Goal: Task Accomplishment & Management: Use online tool/utility

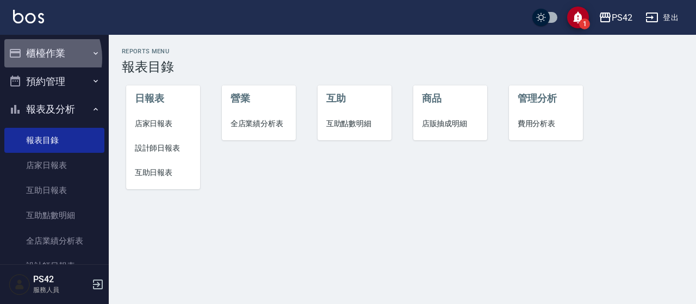
click at [34, 58] on button "櫃檯作業" at bounding box center [54, 53] width 100 height 28
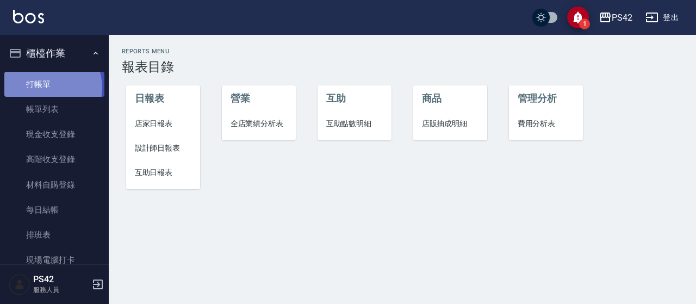
click at [49, 87] on link "打帳單" at bounding box center [54, 84] width 100 height 25
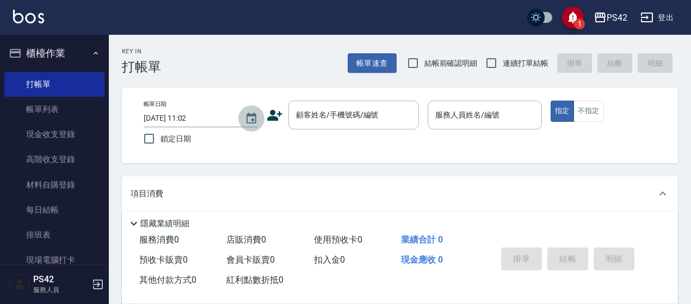
click at [251, 119] on icon "Choose date, selected date is 2025-09-19" at bounding box center [251, 118] width 10 height 11
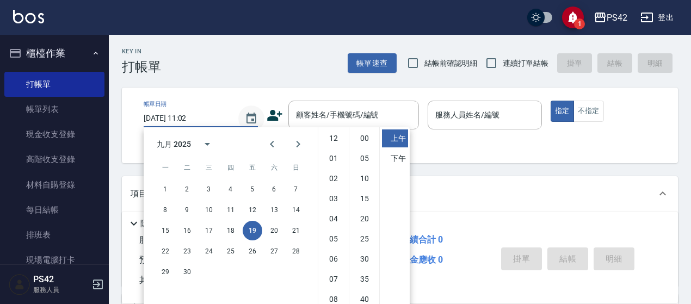
scroll to position [61, 0]
click at [232, 230] on button "18" at bounding box center [231, 231] width 20 height 20
type input "[DATE] 11:02"
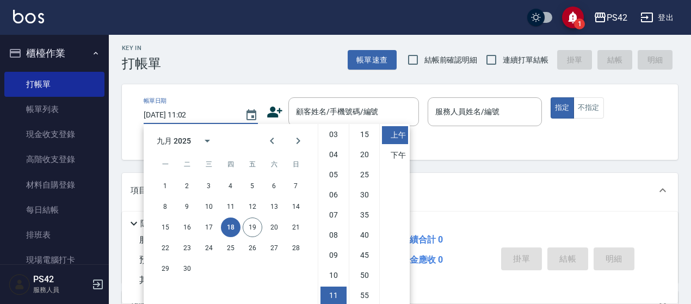
scroll to position [34, 0]
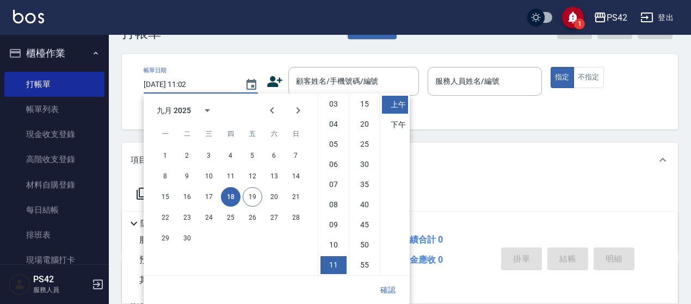
click at [588, 160] on div "Key In 打帳單 帳單速查 結帳前確認明細 連續打單結帳 掛單 結帳 明細 帳單日期 [DATE] 11:02 鎖定日期 顧客姓名/手機號碼/編號 顧客姓…" at bounding box center [400, 248] width 582 height 494
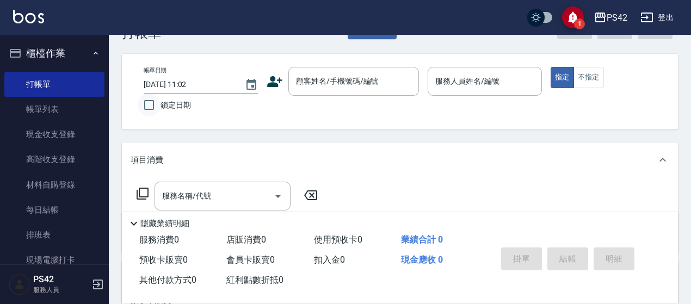
click at [152, 101] on input "鎖定日期" at bounding box center [149, 105] width 23 height 23
checkbox input "true"
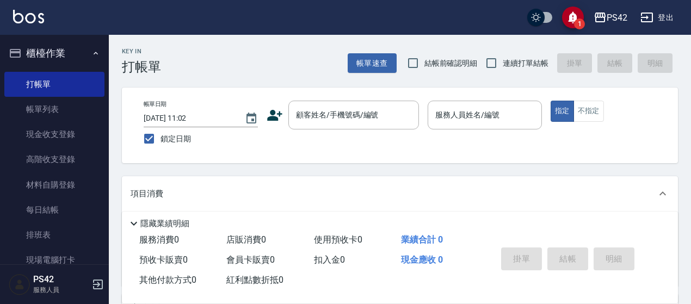
click at [520, 64] on span "連續打單結帳" at bounding box center [525, 63] width 46 height 11
click at [502, 64] on input "連續打單結帳" at bounding box center [491, 63] width 23 height 23
checkbox input "true"
click at [326, 107] on div "顧客姓名/手機號碼/編號" at bounding box center [353, 115] width 130 height 29
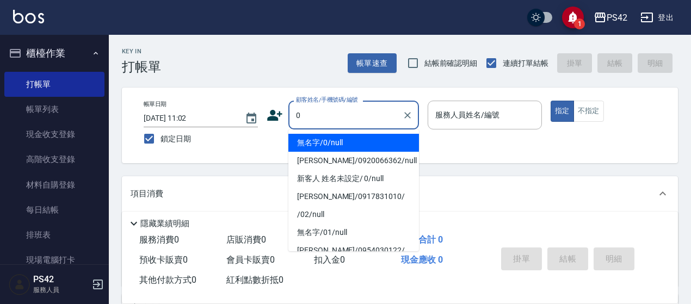
type input "無名字/0/null"
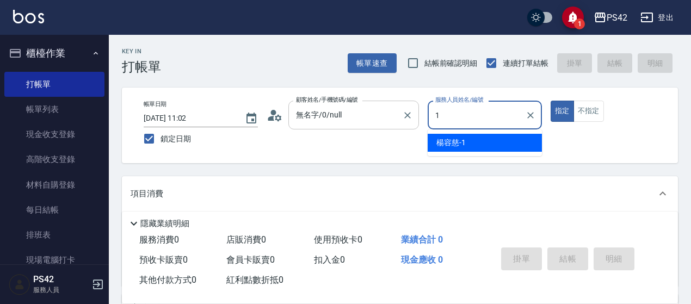
type input "[PERSON_NAME]1"
type button "true"
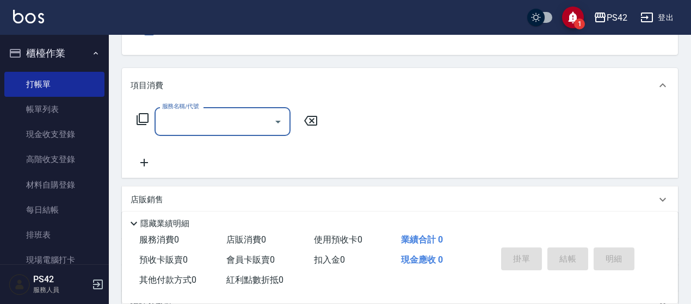
scroll to position [109, 0]
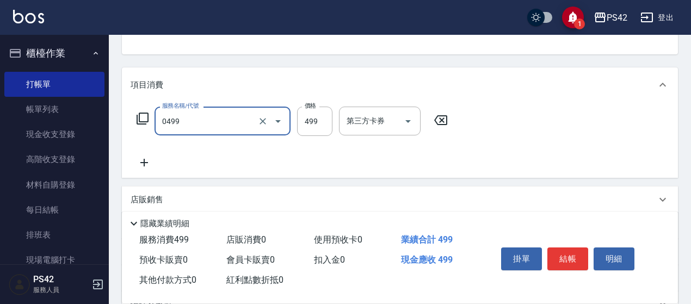
type input "[PERSON_NAME]499(0499)"
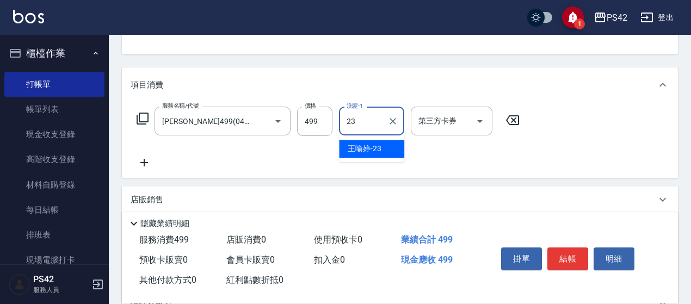
type input "[PERSON_NAME]-23"
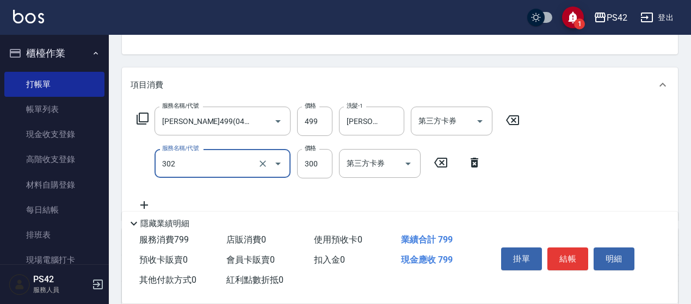
type input "剪髮(302)"
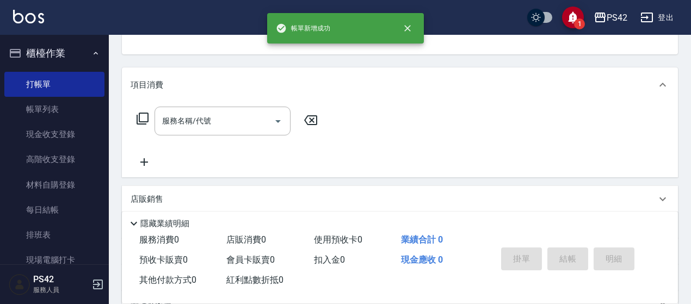
scroll to position [105, 0]
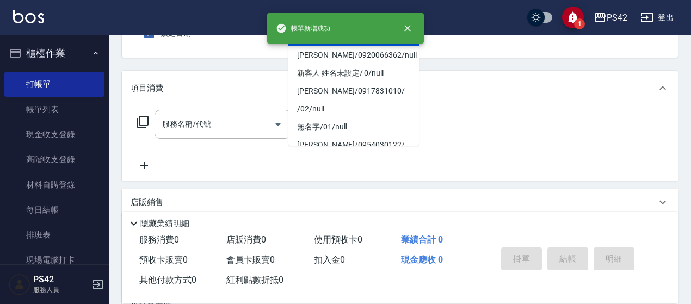
type input "無名字/0/null"
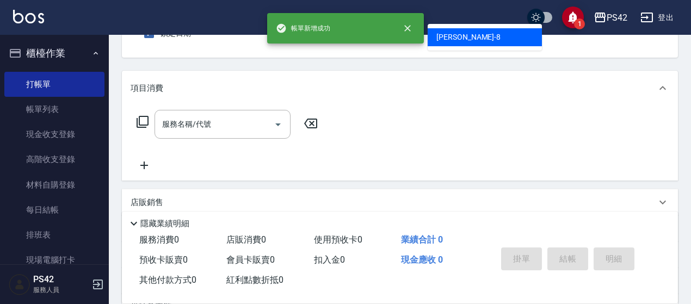
type input "[PERSON_NAME]-8"
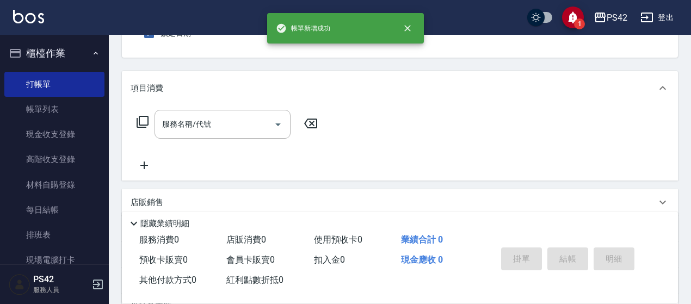
scroll to position [101, 0]
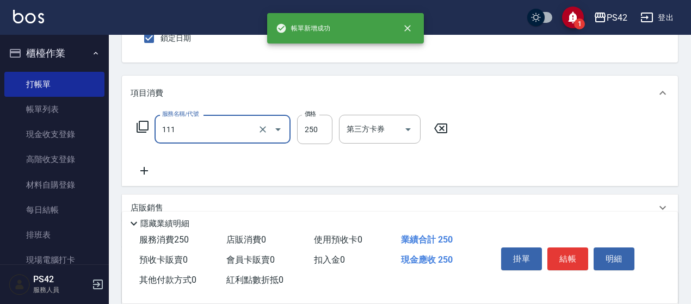
type input "200(111)"
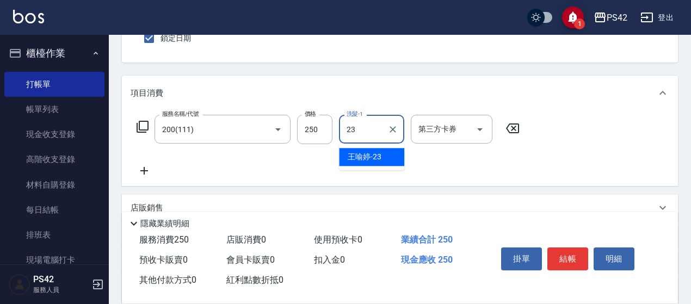
type input "[PERSON_NAME]-23"
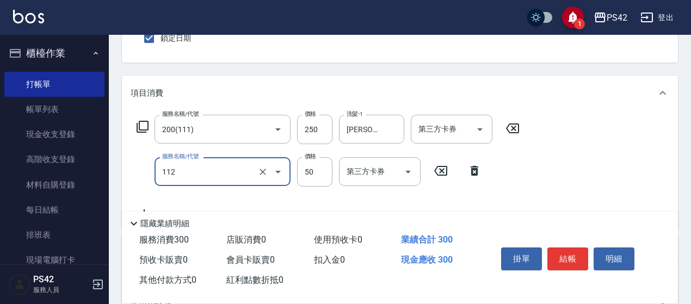
type input "精油50(112)"
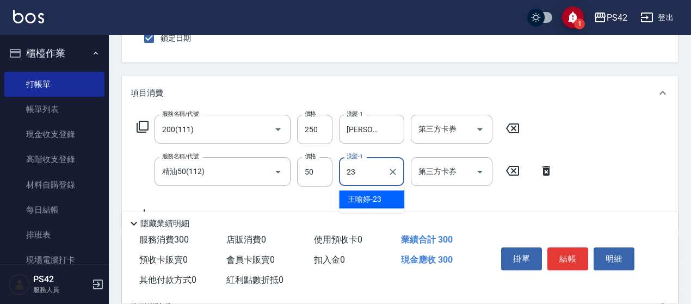
type input "[PERSON_NAME]-23"
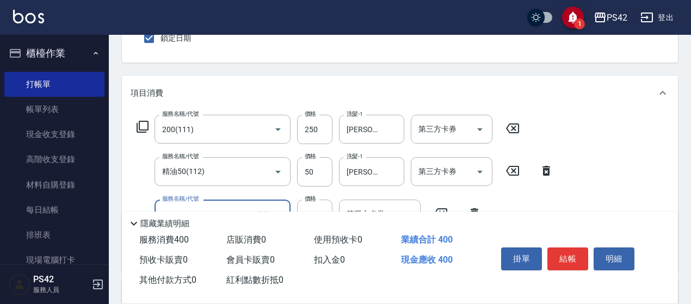
type input "瞬護100(113)"
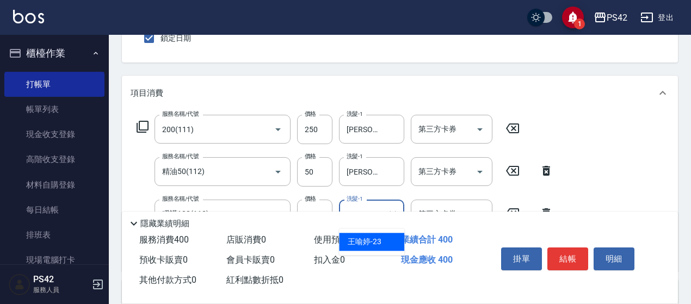
type input "[PERSON_NAME]-23"
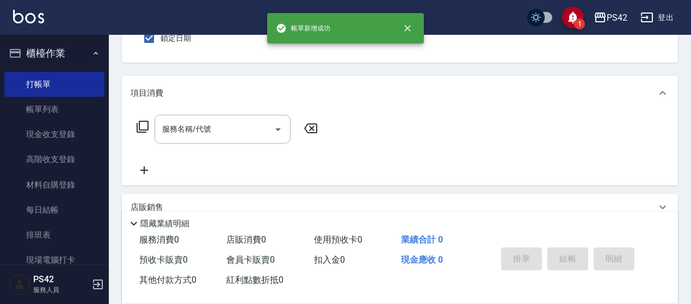
type input "無名字/0/null"
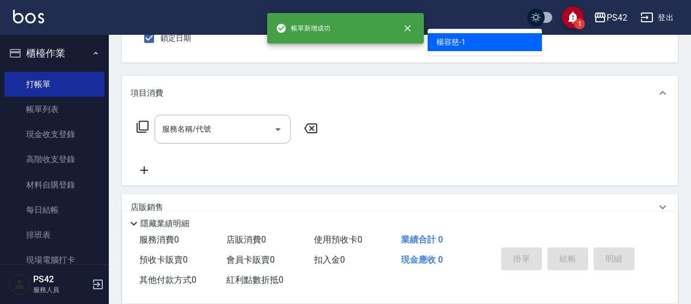
type input "[PERSON_NAME]1"
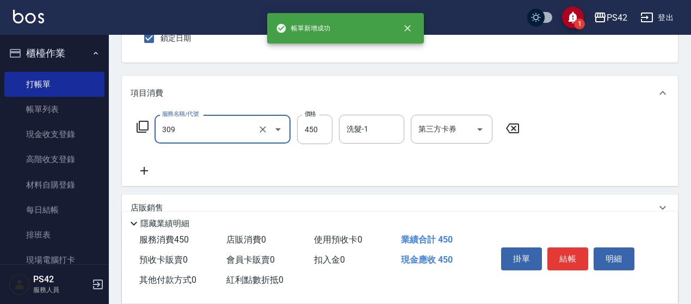
type input "洗+剪(309)"
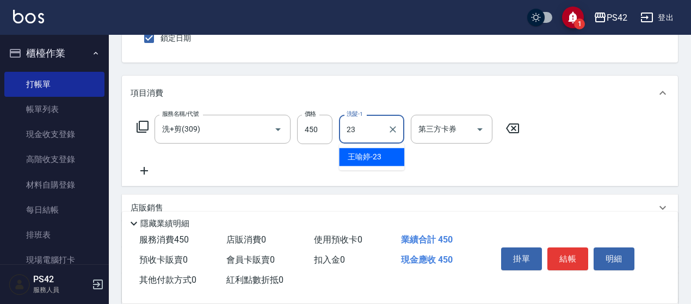
type input "[PERSON_NAME]-23"
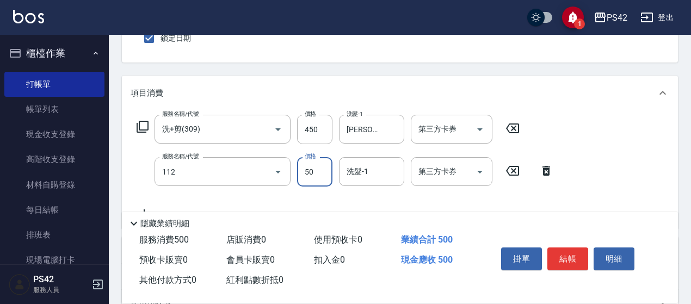
type input "精油50(112)"
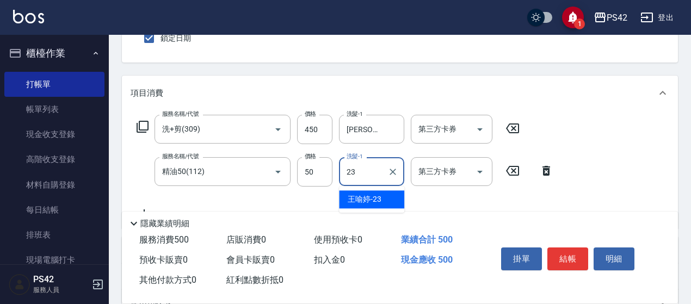
type input "[PERSON_NAME]-23"
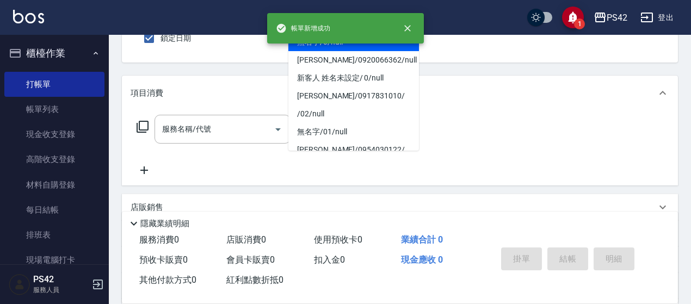
type input "無名字/0/null"
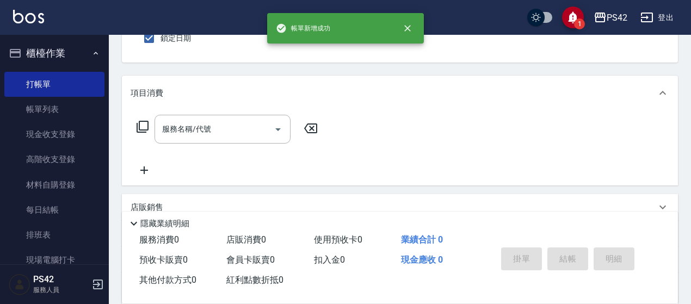
type input "[PERSON_NAME]-2"
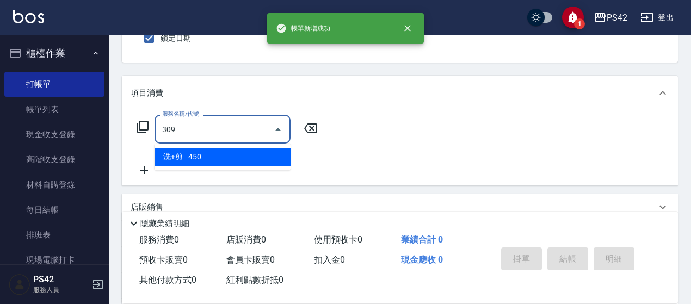
type input "洗+剪(309)"
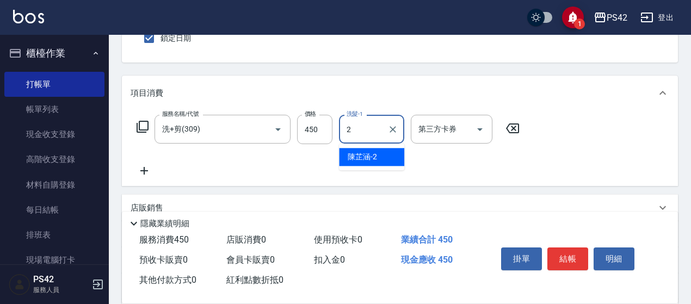
type input "[PERSON_NAME]-2"
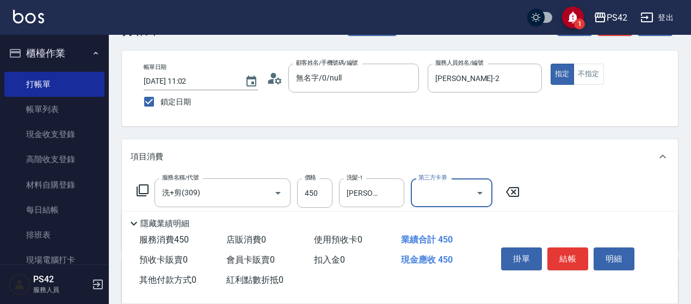
scroll to position [54, 0]
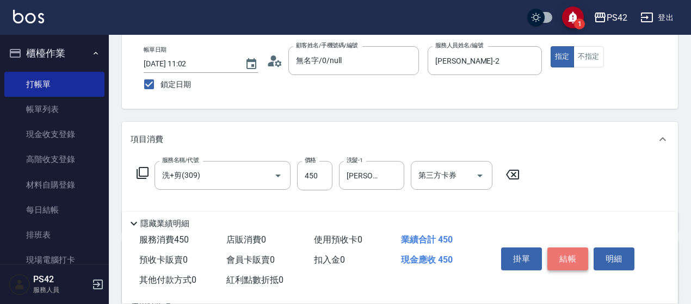
click at [570, 256] on button "結帳" at bounding box center [567, 258] width 41 height 23
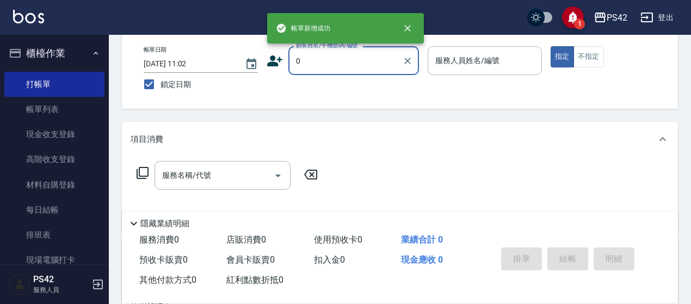
type input "無名字/0/null"
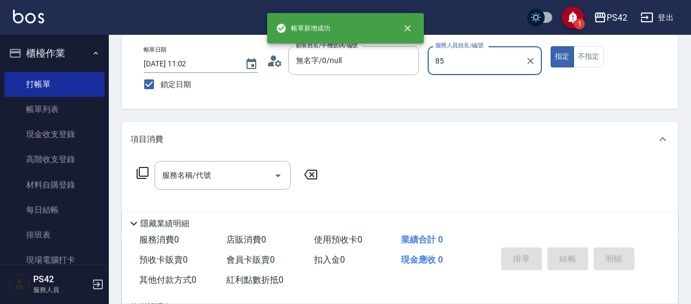
type input "85"
click at [550, 46] on button "指定" at bounding box center [561, 56] width 23 height 21
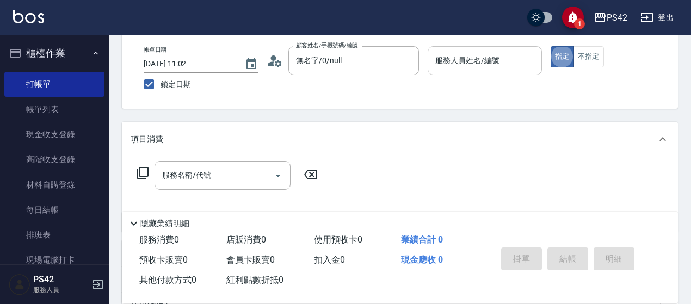
click at [489, 69] on input "服務人員姓名/編號" at bounding box center [484, 60] width 104 height 19
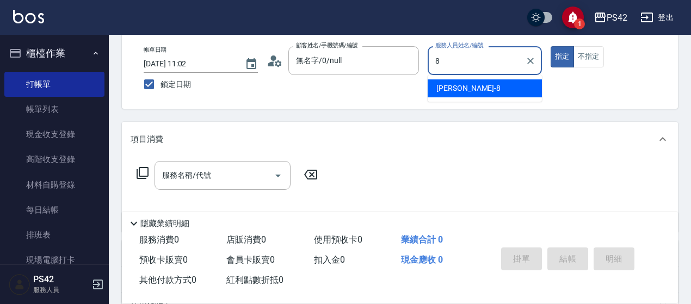
type input "[PERSON_NAME]-8"
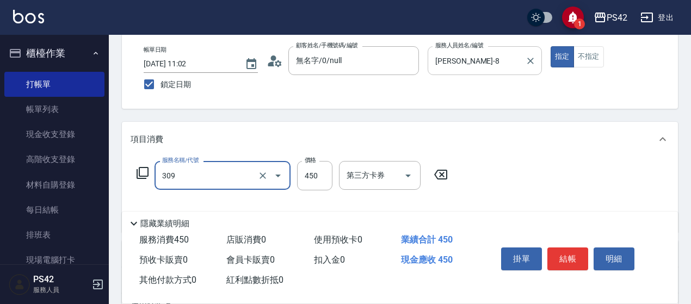
type input "洗+剪(309)"
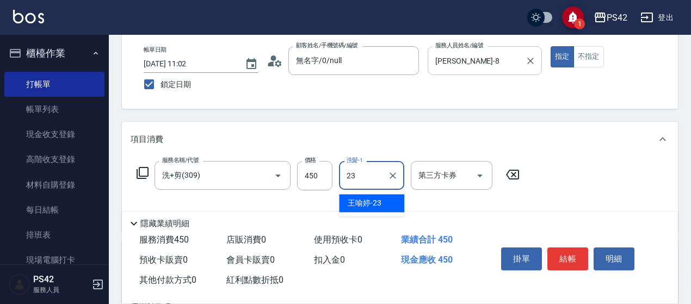
type input "[PERSON_NAME]-23"
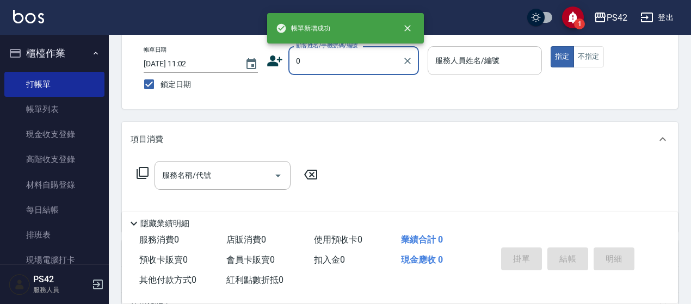
type input "無名字/0/null"
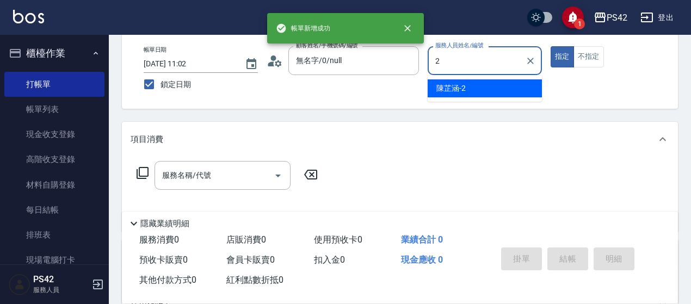
type input "[PERSON_NAME]-2"
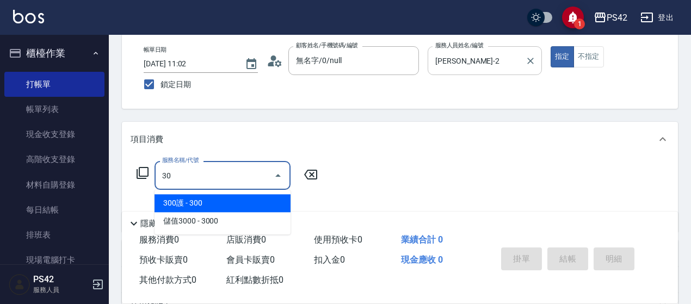
type input "3"
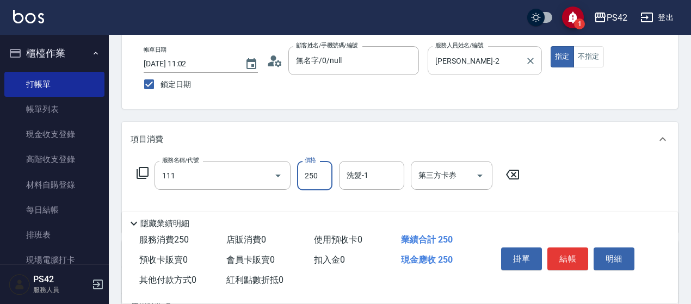
type input "200(111)"
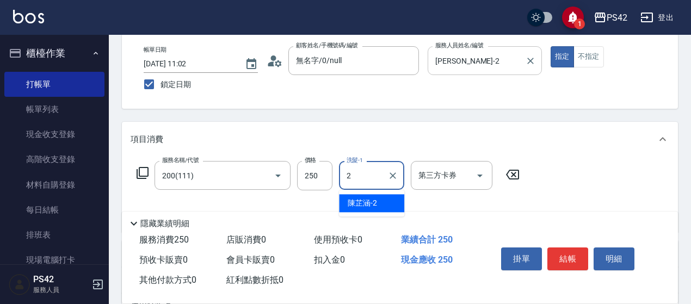
type input "[PERSON_NAME]-2"
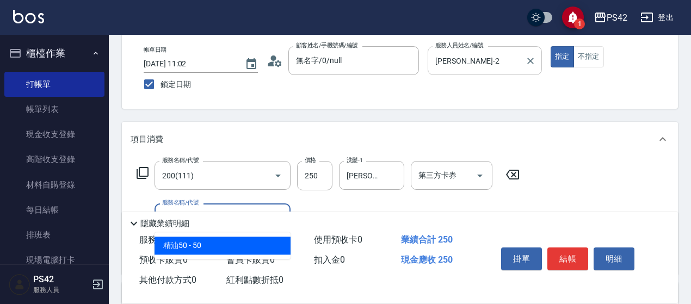
type input "精油50(112)"
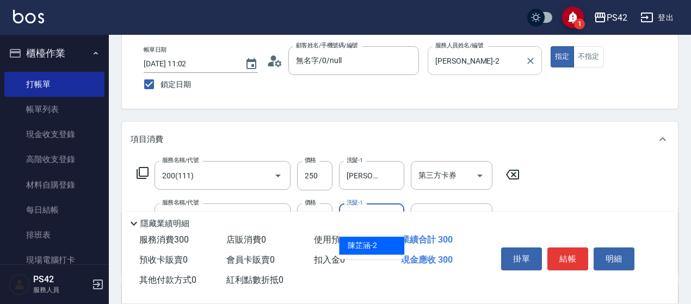
type input "[PERSON_NAME]-2"
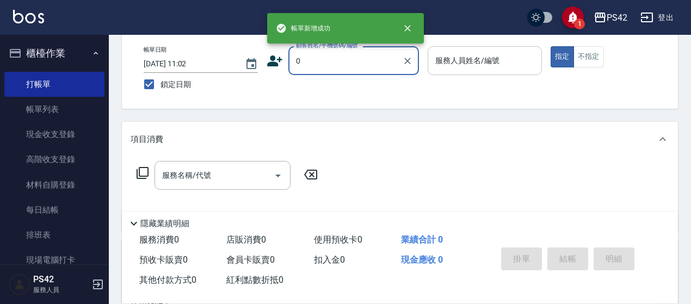
type input "無名字/0/null"
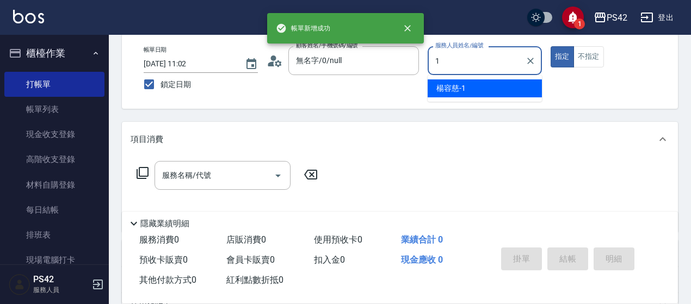
type input "[PERSON_NAME]1"
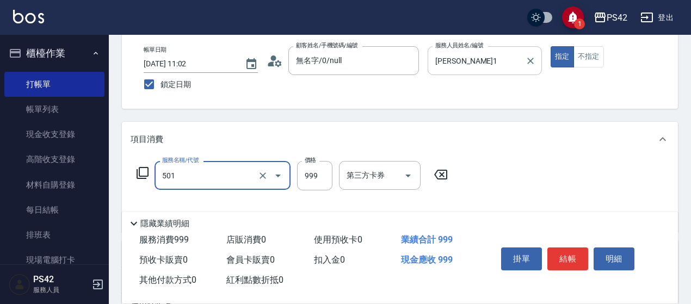
type input "染髮(501)"
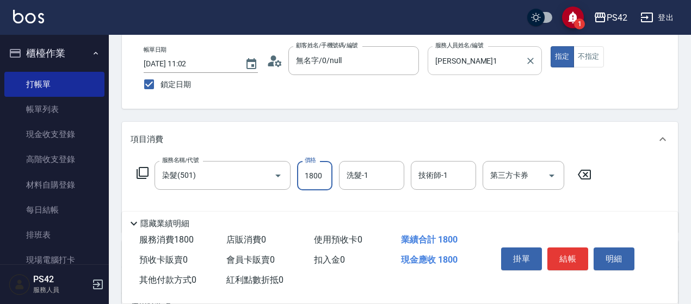
type input "1800"
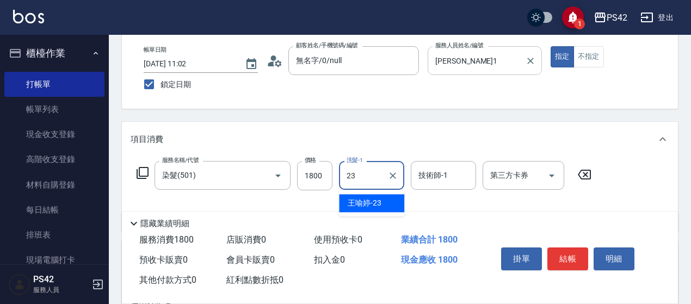
type input "[PERSON_NAME]-23"
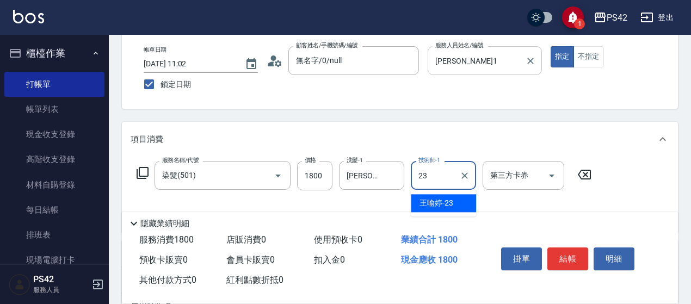
type input "[PERSON_NAME]-23"
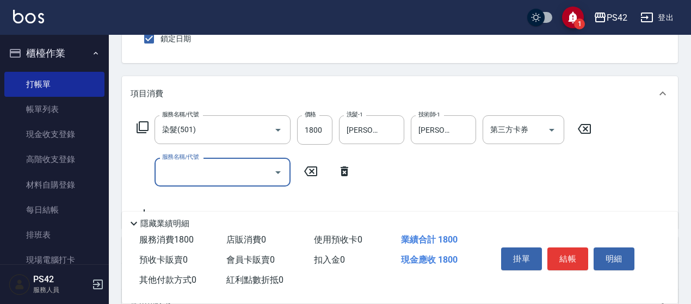
scroll to position [163, 0]
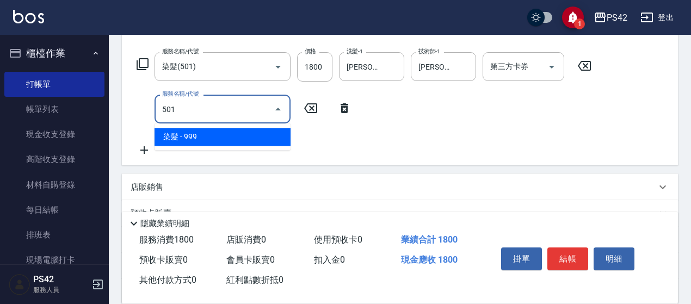
type input "染髮(501)"
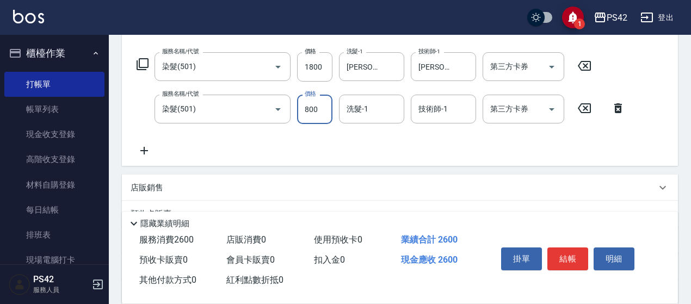
type input "800"
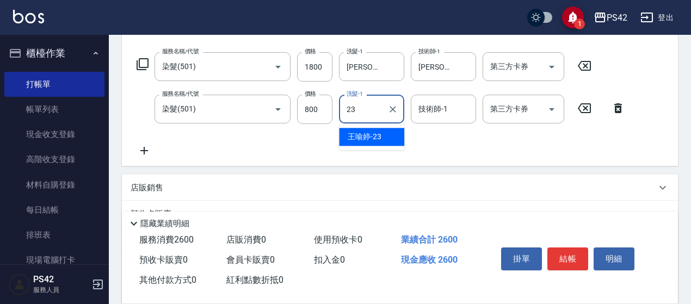
type input "[PERSON_NAME]-23"
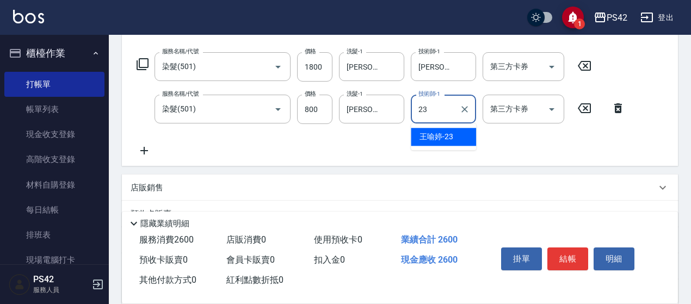
type input "[PERSON_NAME]-23"
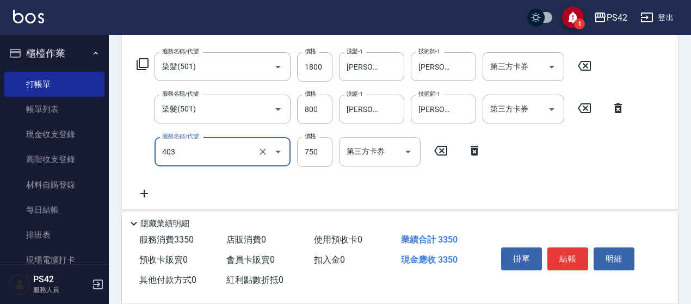
type input "750護(403)"
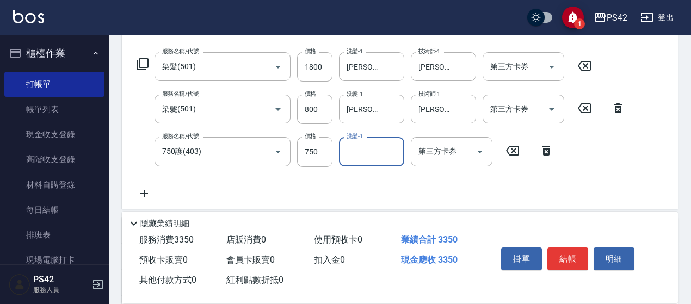
type input "3"
type input "[PERSON_NAME]-23"
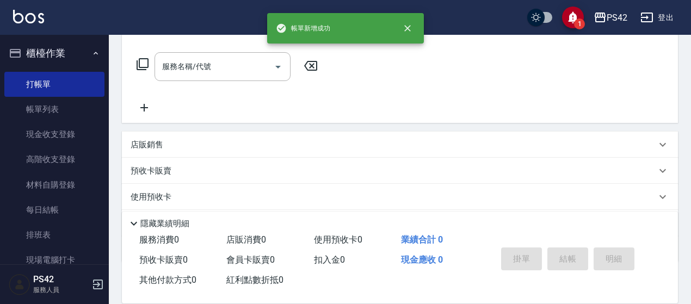
scroll to position [0, 0]
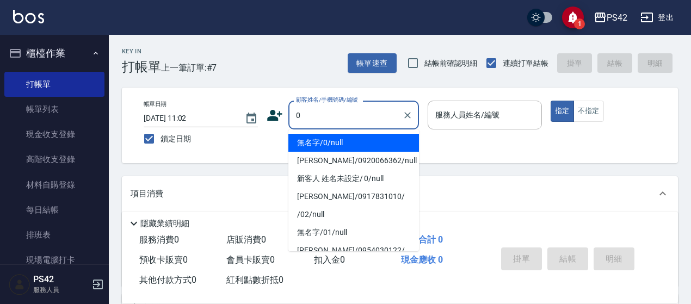
type input "0"
type input "2"
type input "無名字/0/null"
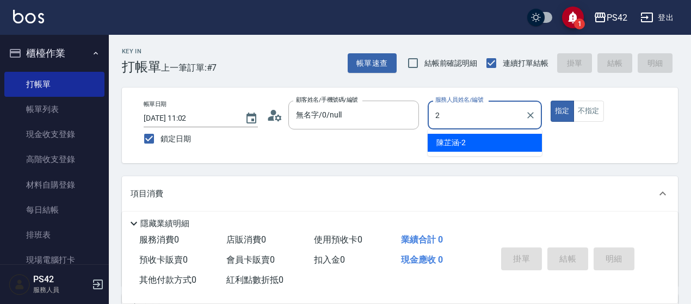
type input "[PERSON_NAME]-2"
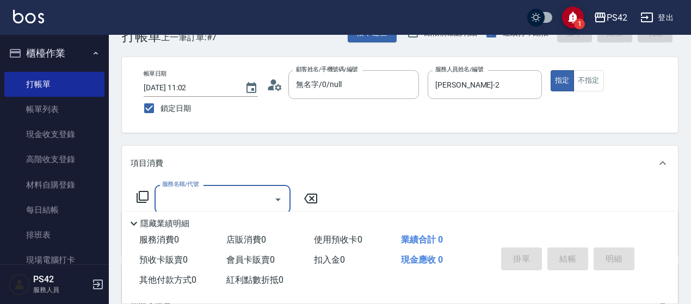
scroll to position [54, 0]
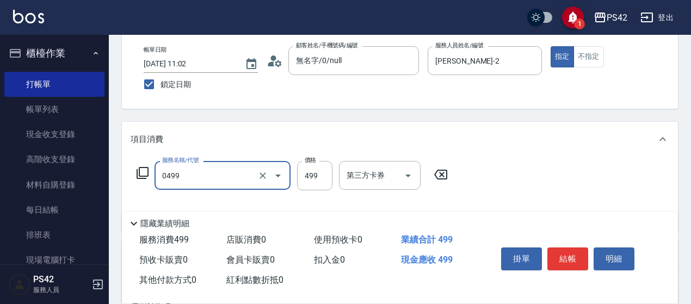
type input "[PERSON_NAME]499(0499)"
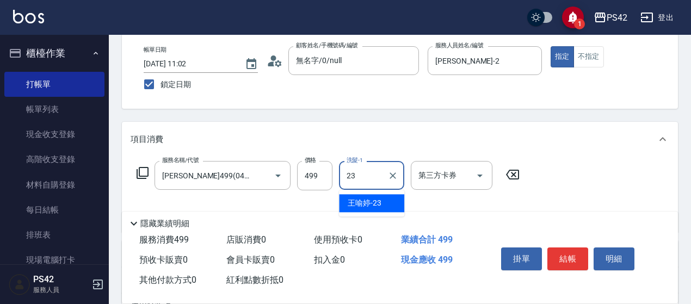
type input "[PERSON_NAME]-23"
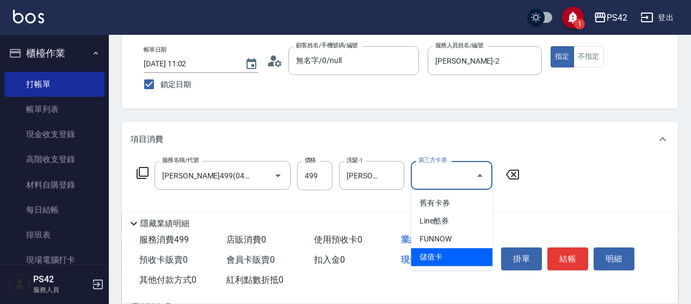
type input "儲值卡"
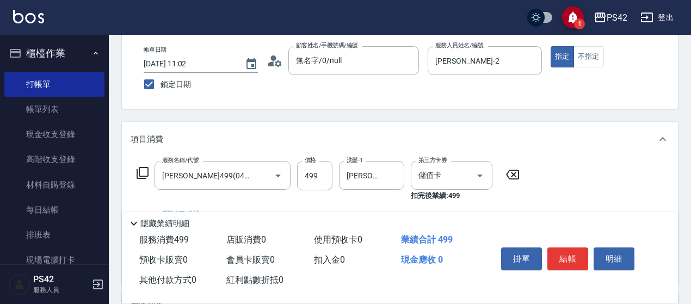
scroll to position [109, 0]
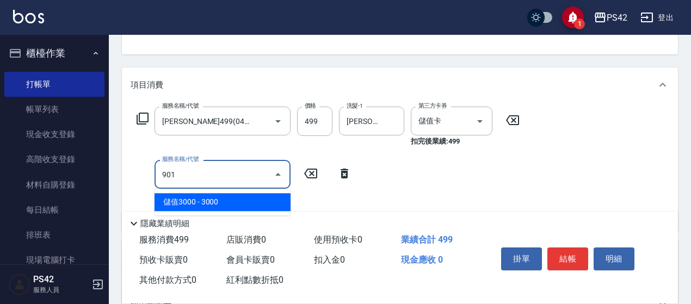
type input "儲值3000(901)"
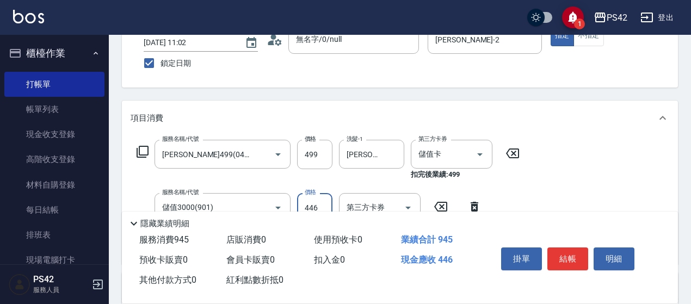
scroll to position [0, 0]
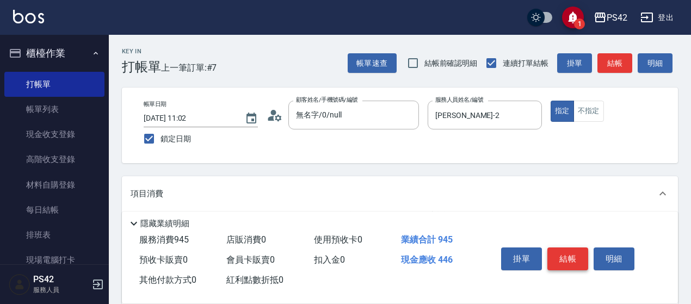
type input "446"
click at [568, 255] on button "結帳" at bounding box center [567, 258] width 41 height 23
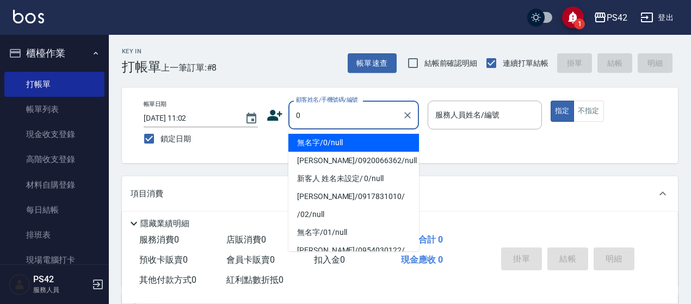
type input "0"
type input "2"
type input "無名字/0/null"
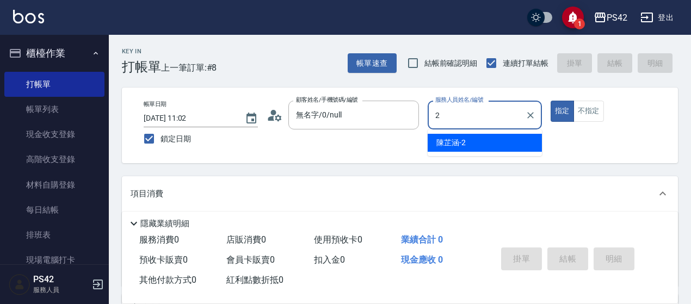
type input "[PERSON_NAME]-2"
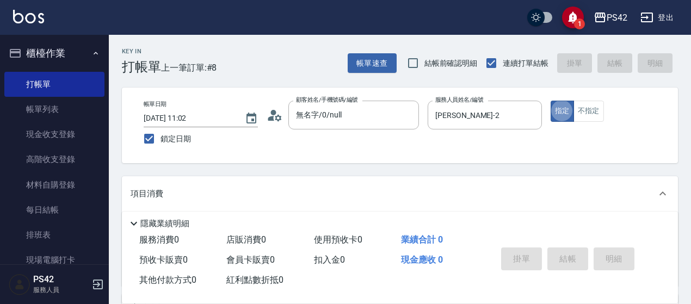
scroll to position [54, 0]
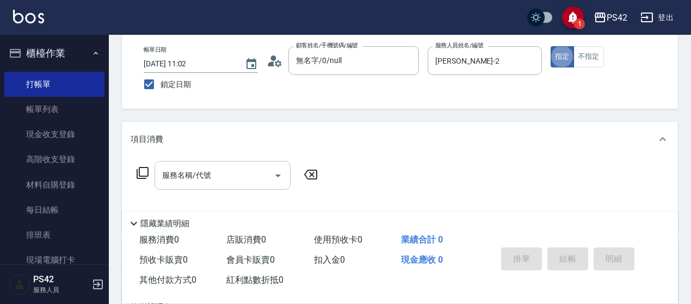
click at [192, 163] on div "服務名稱/代號" at bounding box center [222, 175] width 136 height 29
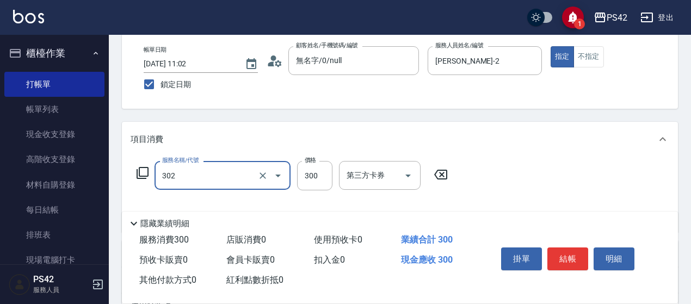
type input "剪髮(302)"
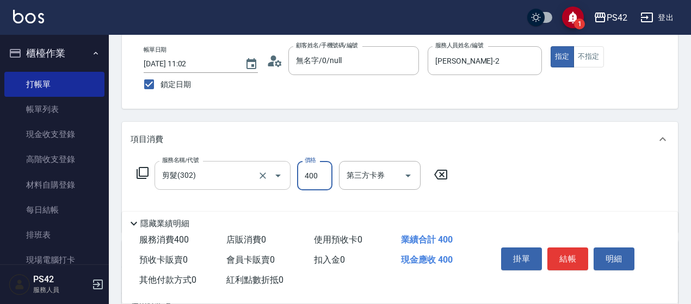
type input "400"
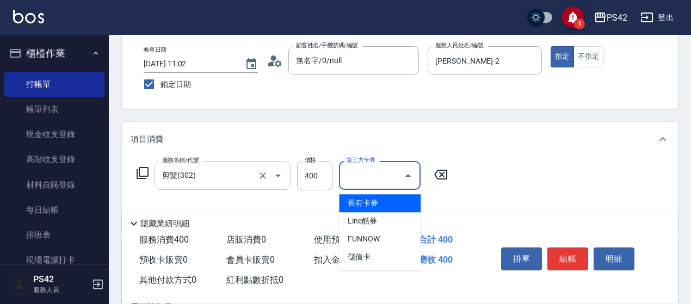
type input "儲值卡"
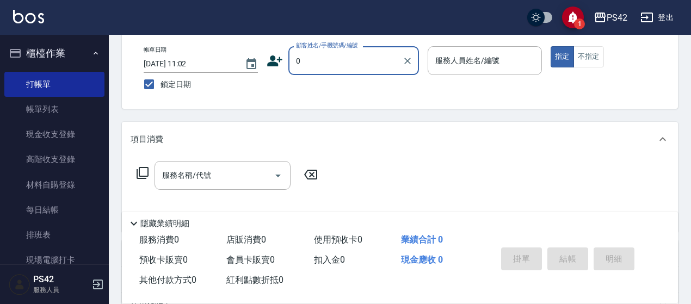
type input "0"
type input "2"
type input "無名字/0/null"
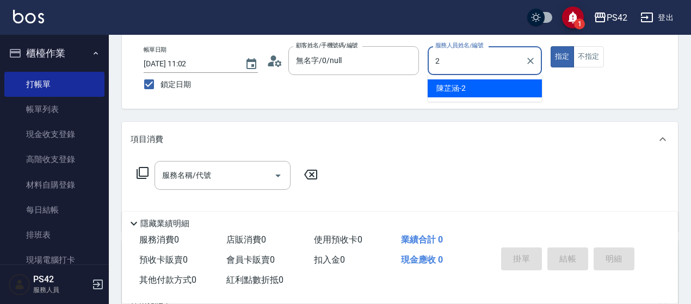
type input "[PERSON_NAME]-2"
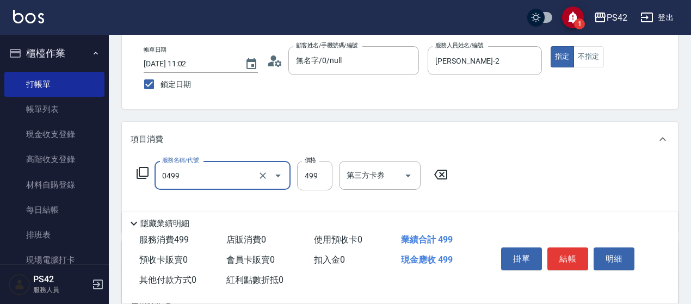
type input "[PERSON_NAME]499(0499)"
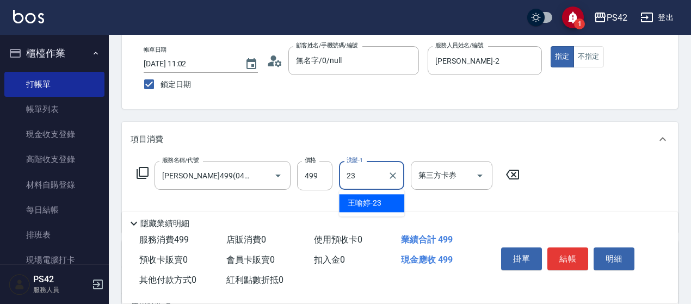
type input "[PERSON_NAME]-23"
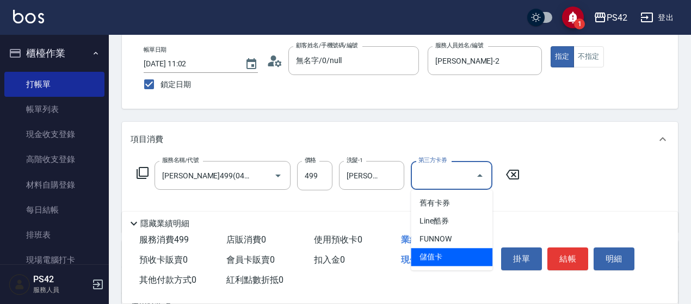
type input "儲值卡"
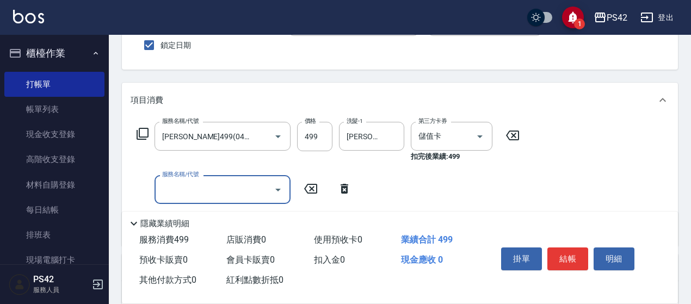
scroll to position [109, 0]
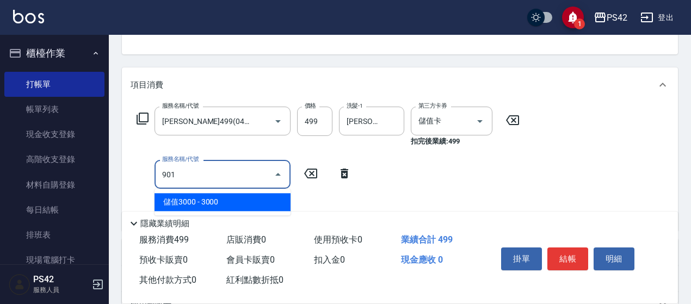
type input "儲值3000(901)"
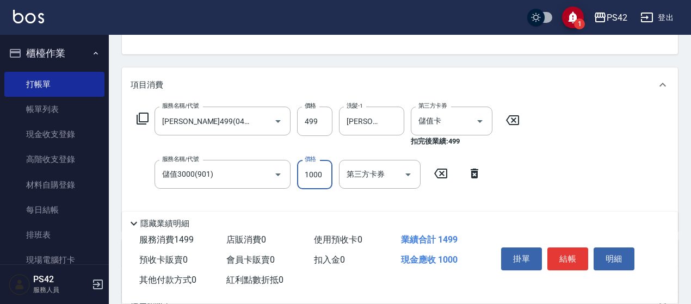
type input "1000"
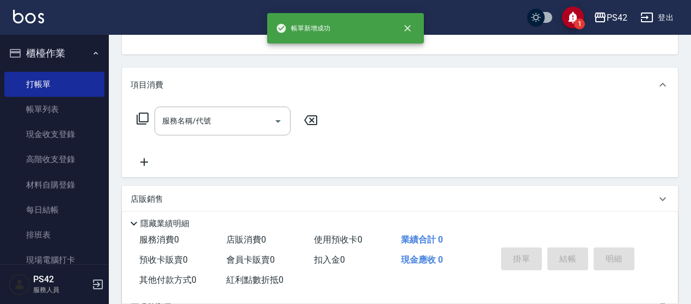
scroll to position [105, 0]
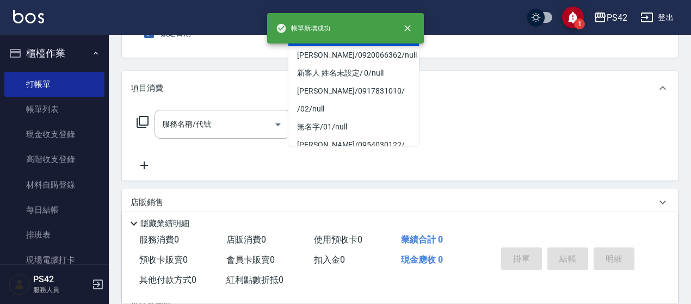
type input "無名字/0/null"
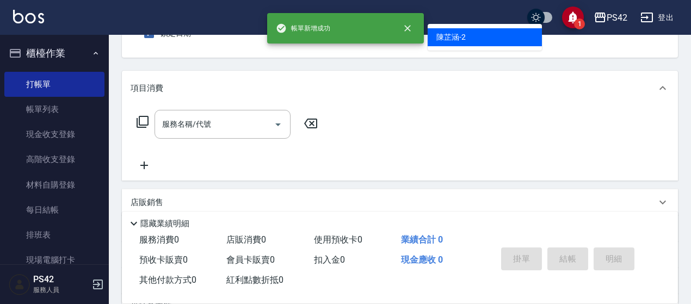
type input "[PERSON_NAME]-2"
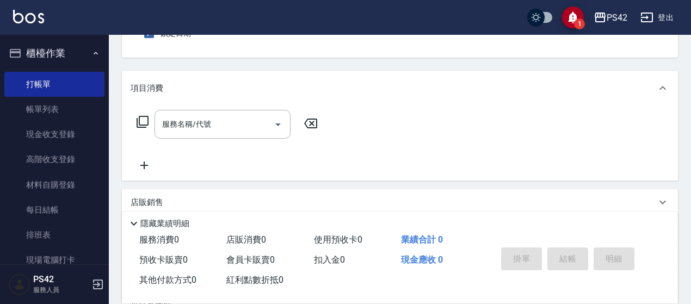
scroll to position [101, 0]
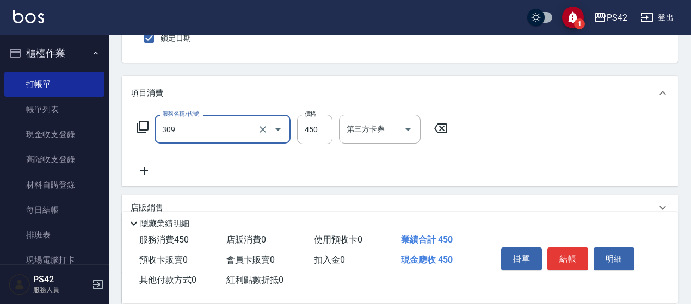
type input "洗+剪(309)"
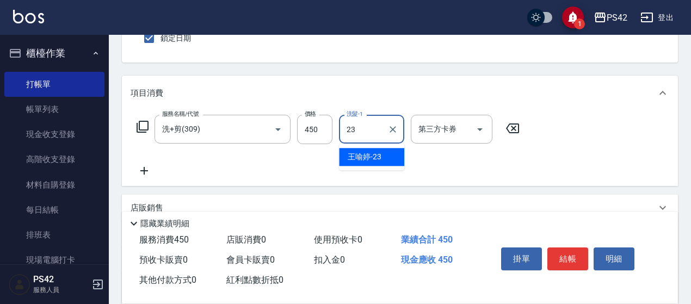
type input "[PERSON_NAME]-23"
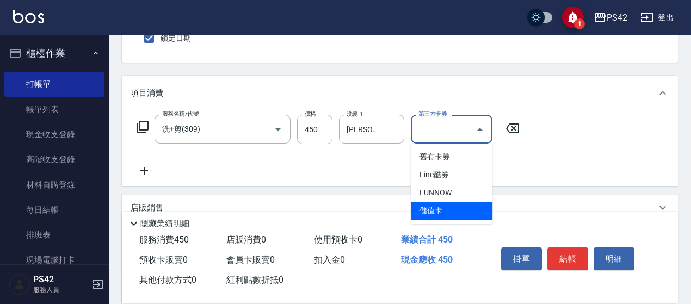
type input "儲值卡"
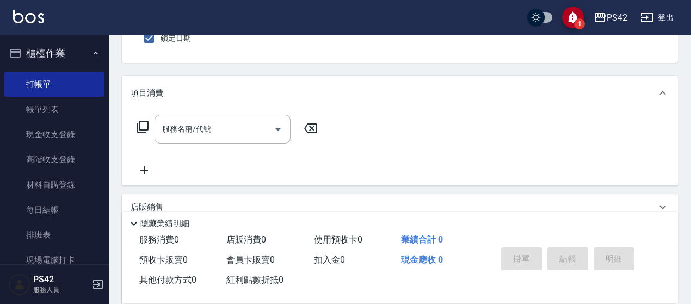
type input "無名字/0/null"
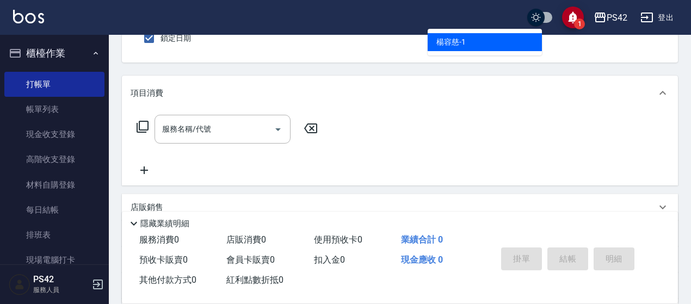
type input "[PERSON_NAME]1"
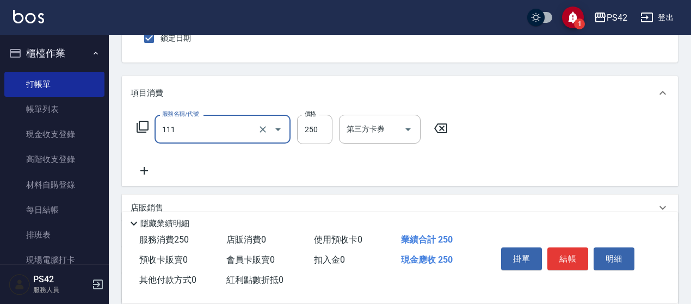
type input "200(111)"
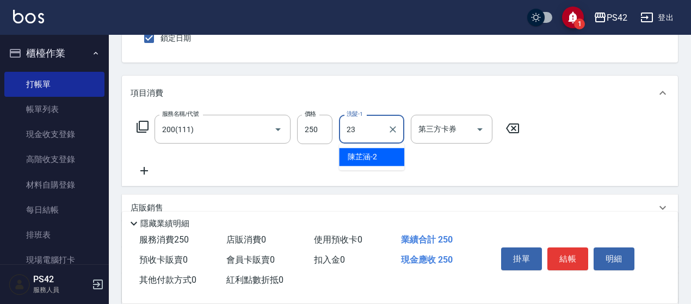
type input "[PERSON_NAME]-23"
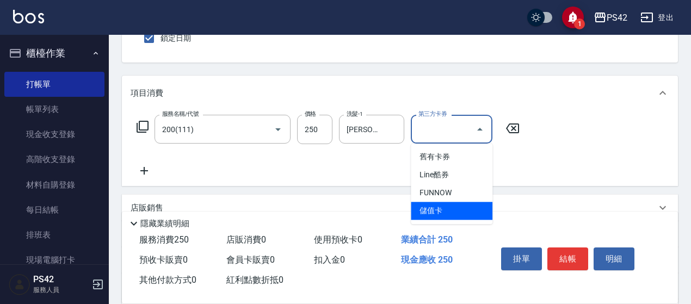
type input "儲值卡"
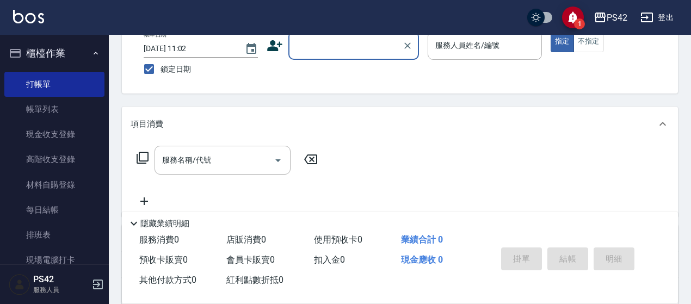
scroll to position [46, 0]
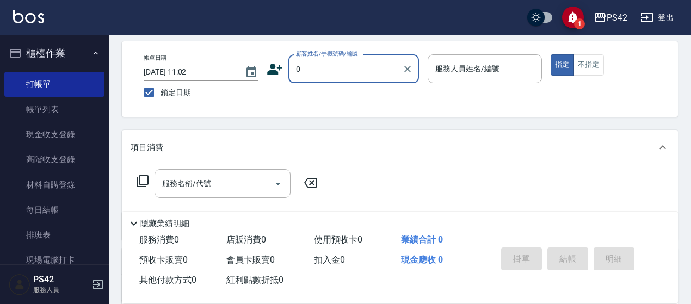
type input "無名字/0/null"
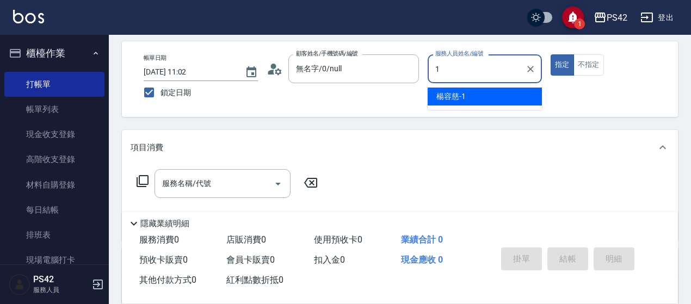
type input "[PERSON_NAME]1"
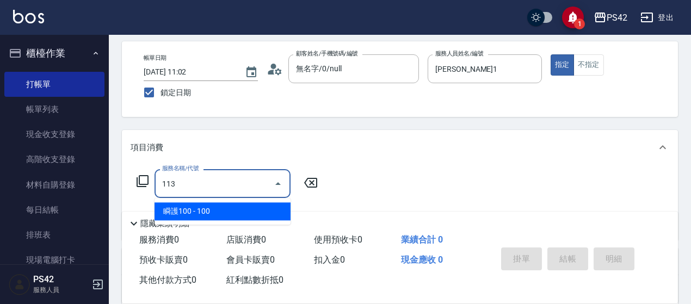
type input "瞬護100(113)"
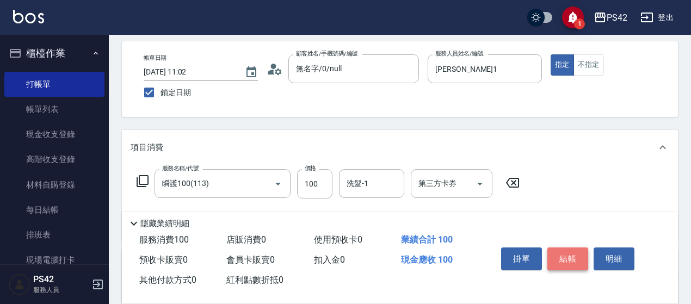
click at [585, 257] on button "結帳" at bounding box center [567, 258] width 41 height 23
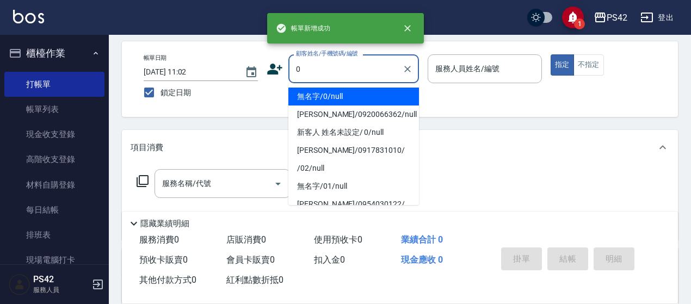
type input "0"
type input "1"
type input "無名字/0/null"
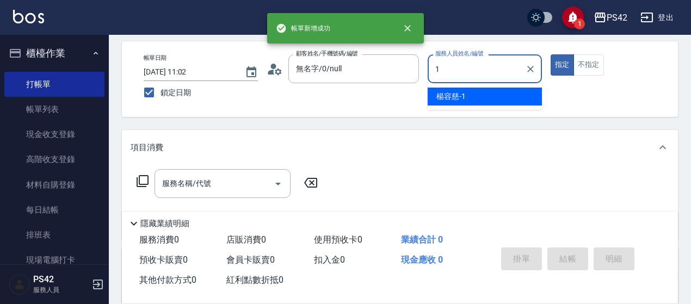
type input "[PERSON_NAME]1"
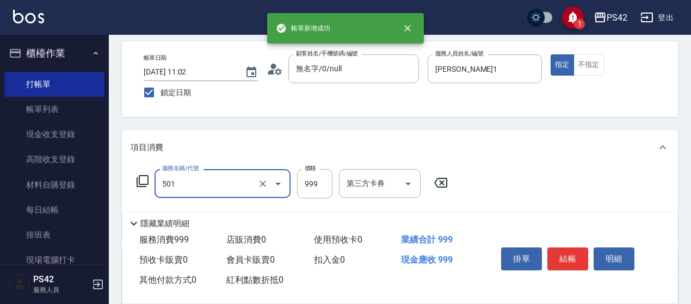
type input "染髮(501)"
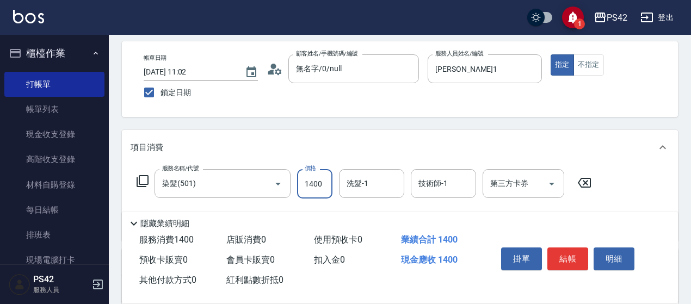
type input "1400"
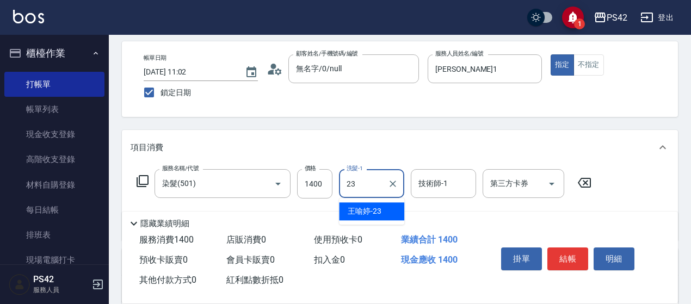
type input "[PERSON_NAME]-23"
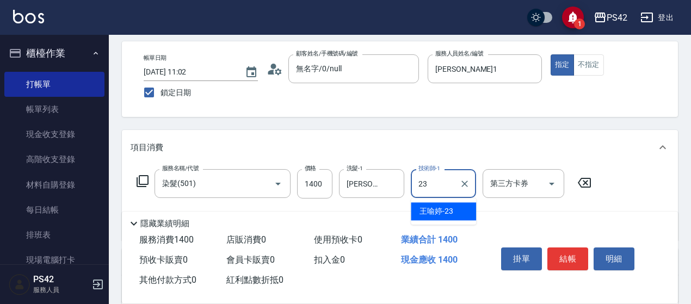
type input "[PERSON_NAME]-23"
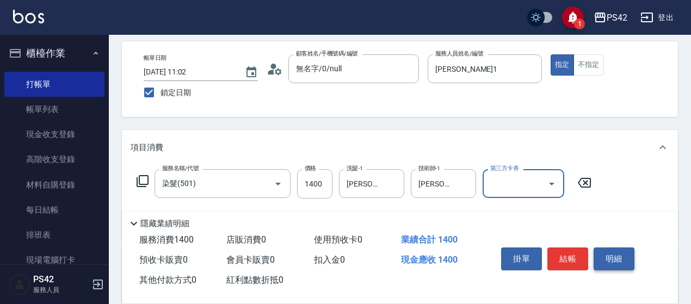
scroll to position [101, 0]
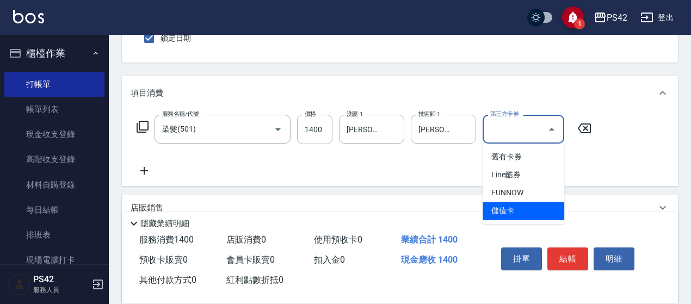
type input "儲值卡"
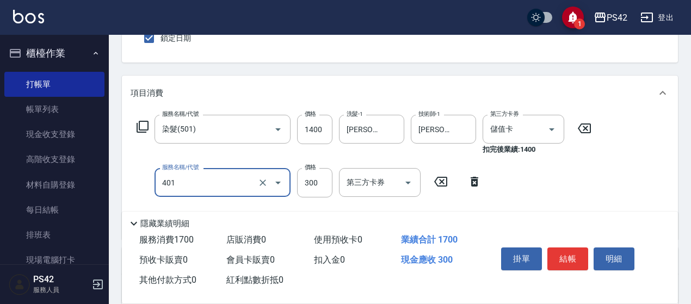
type input "300護(401)"
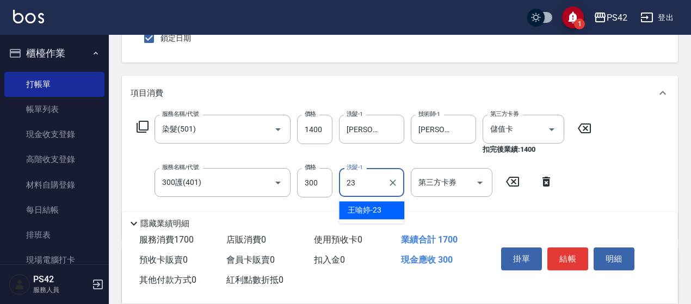
type input "[PERSON_NAME]-23"
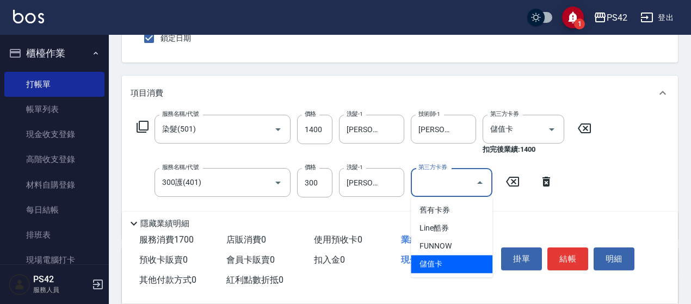
type input "儲值卡"
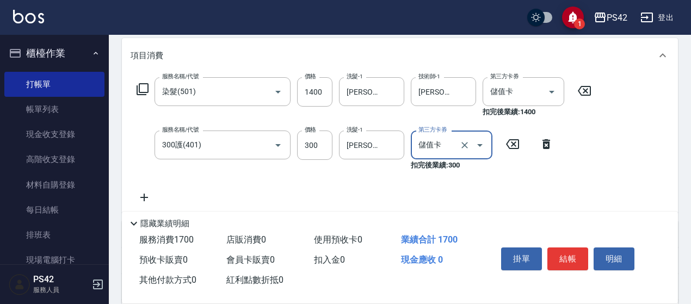
scroll to position [155, 0]
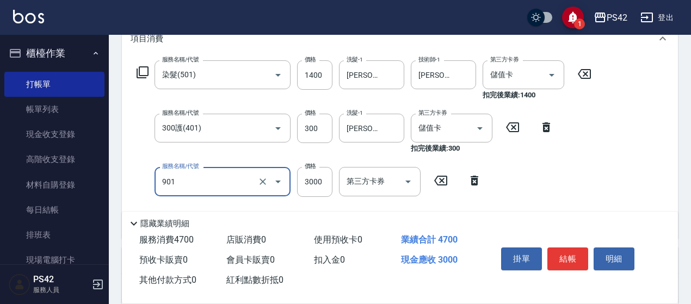
type input "儲值3000(901)"
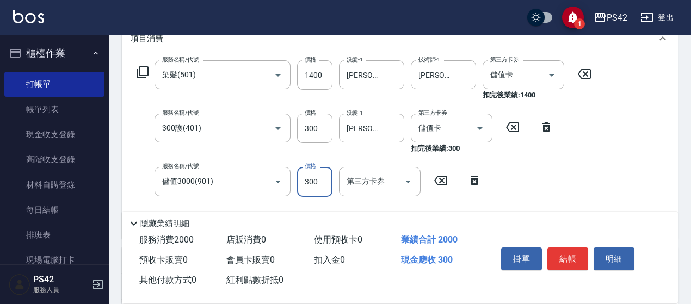
type input "300"
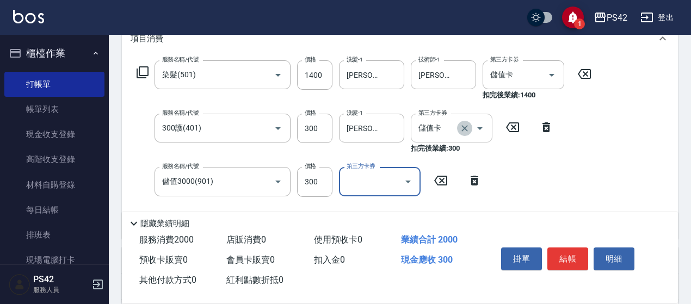
click at [464, 128] on icon "Clear" at bounding box center [464, 128] width 7 height 7
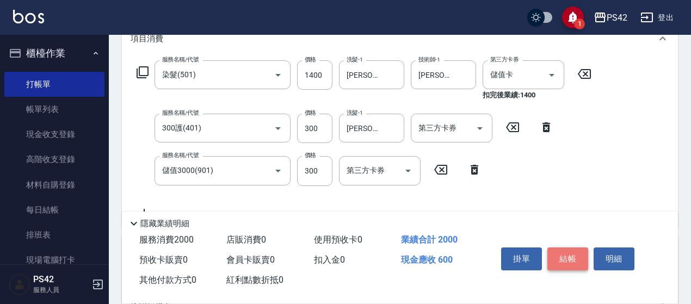
click at [583, 261] on button "結帳" at bounding box center [567, 258] width 41 height 23
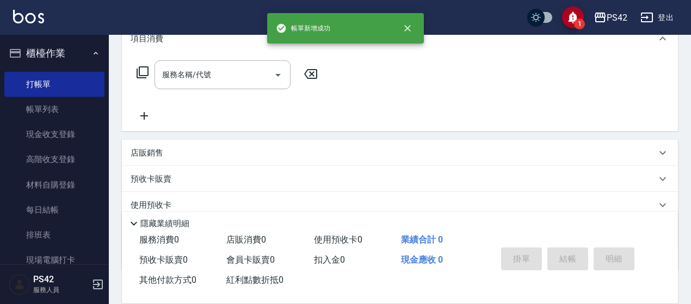
scroll to position [0, 0]
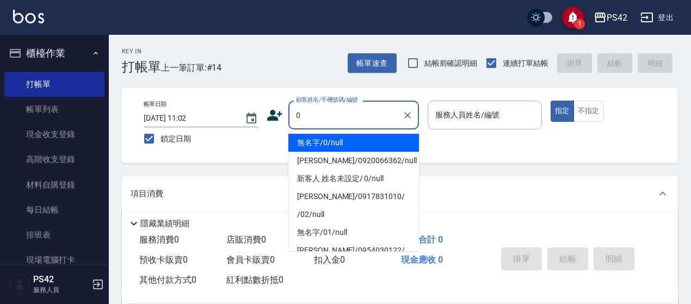
type input "無名字/0/null"
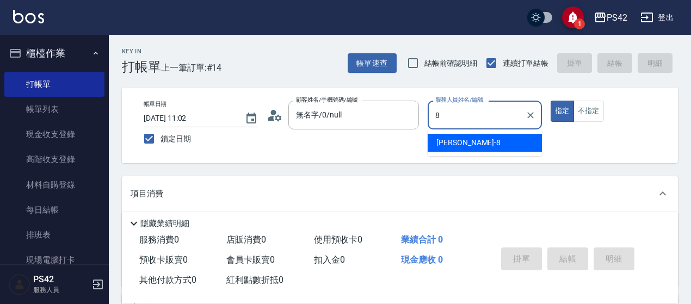
type input "[PERSON_NAME]-8"
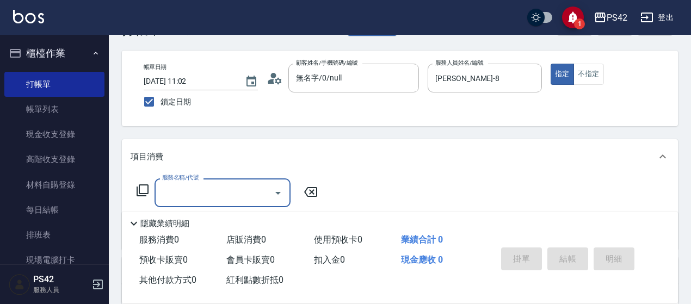
scroll to position [54, 0]
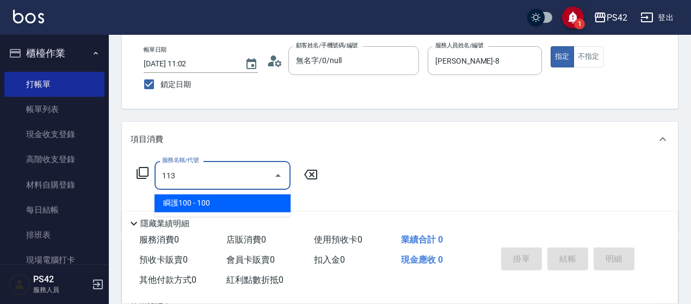
type input "瞬護100(113)"
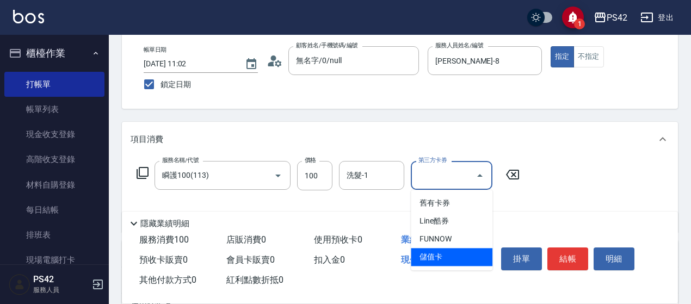
type input "儲值卡"
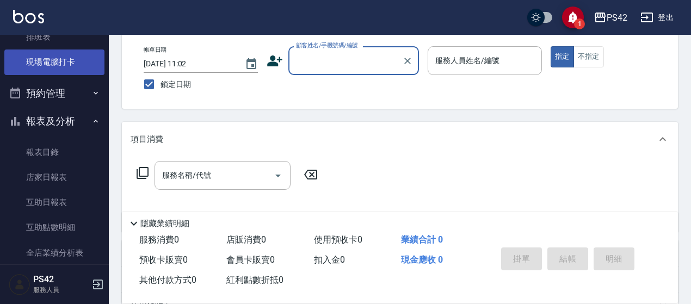
scroll to position [217, 0]
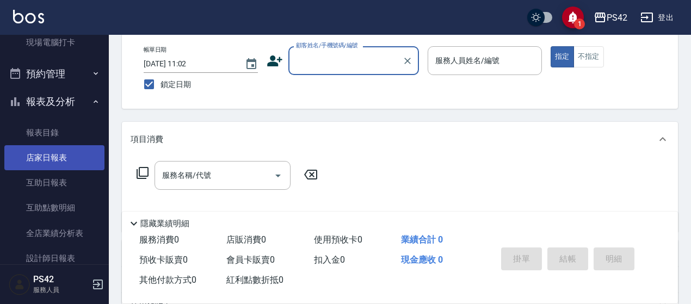
click at [66, 158] on link "店家日報表" at bounding box center [54, 157] width 100 height 25
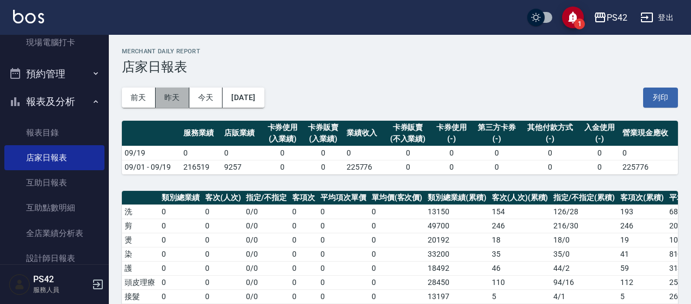
click at [174, 95] on button "昨天" at bounding box center [173, 98] width 34 height 20
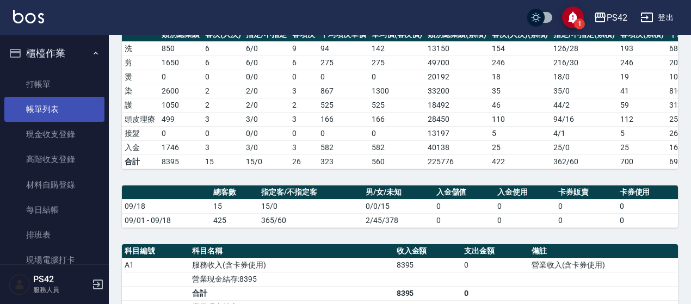
click at [52, 117] on link "帳單列表" at bounding box center [54, 109] width 100 height 25
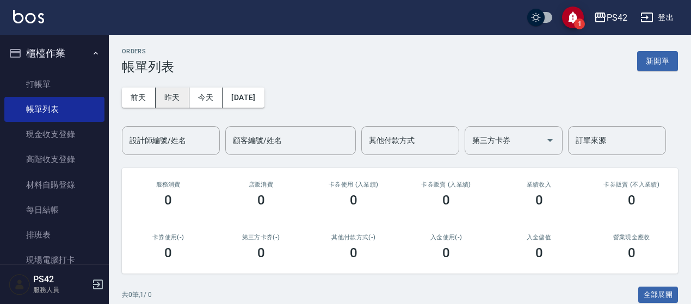
click at [166, 96] on button "昨天" at bounding box center [173, 98] width 34 height 20
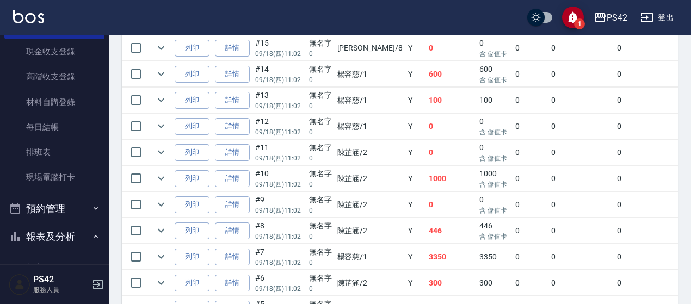
scroll to position [217, 0]
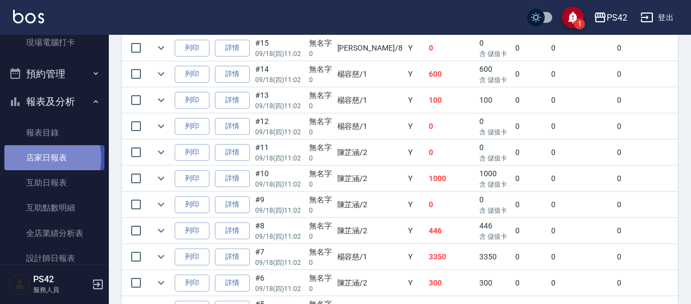
click at [39, 159] on link "店家日報表" at bounding box center [54, 157] width 100 height 25
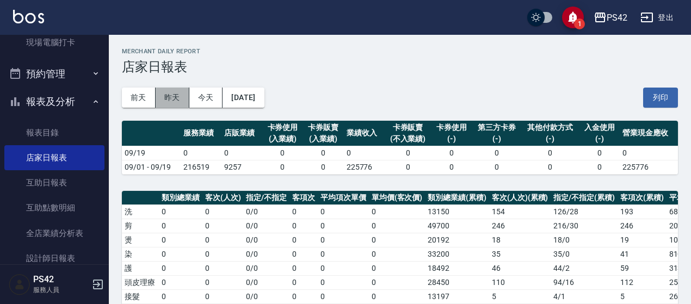
click at [184, 102] on button "昨天" at bounding box center [173, 98] width 34 height 20
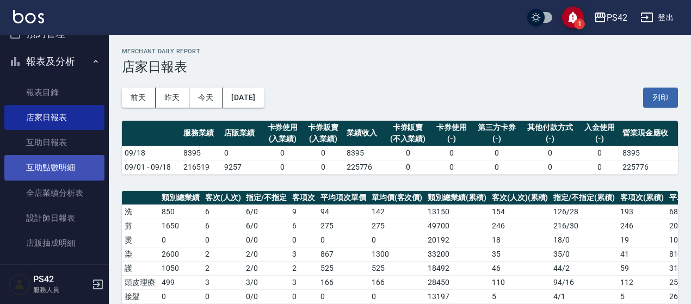
scroll to position [375, 0]
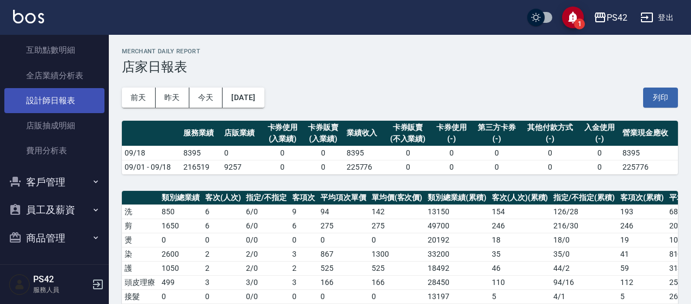
click at [63, 98] on link "設計師日報表" at bounding box center [54, 100] width 100 height 25
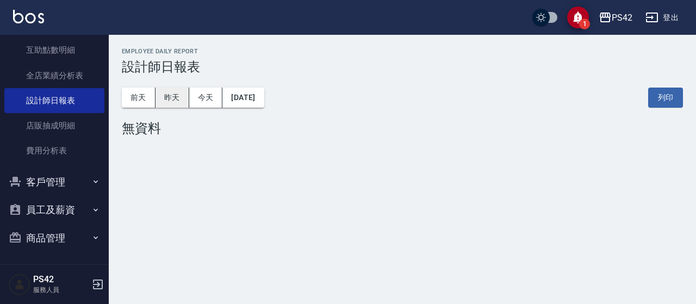
click at [173, 104] on button "昨天" at bounding box center [173, 98] width 34 height 20
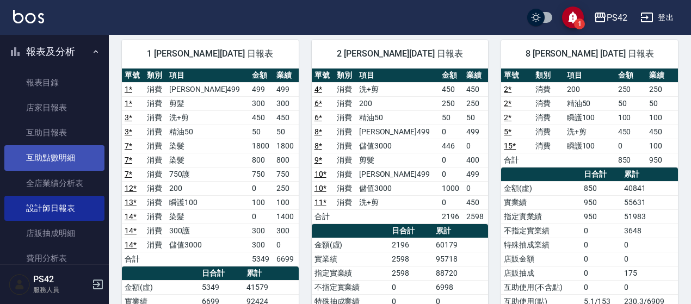
scroll to position [266, 0]
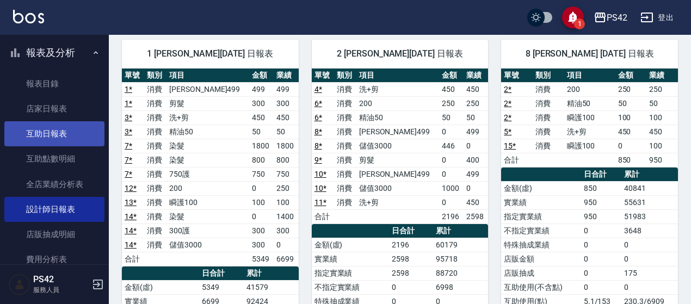
click at [61, 135] on link "互助日報表" at bounding box center [54, 133] width 100 height 25
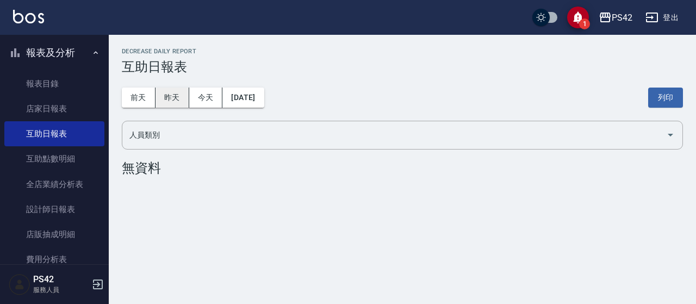
click at [166, 102] on button "昨天" at bounding box center [173, 98] width 34 height 20
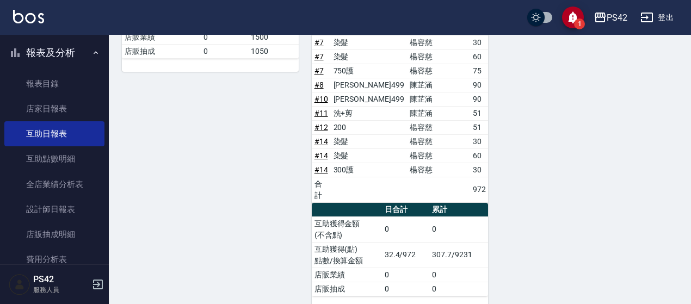
scroll to position [296, 0]
